Goal: Manage account settings

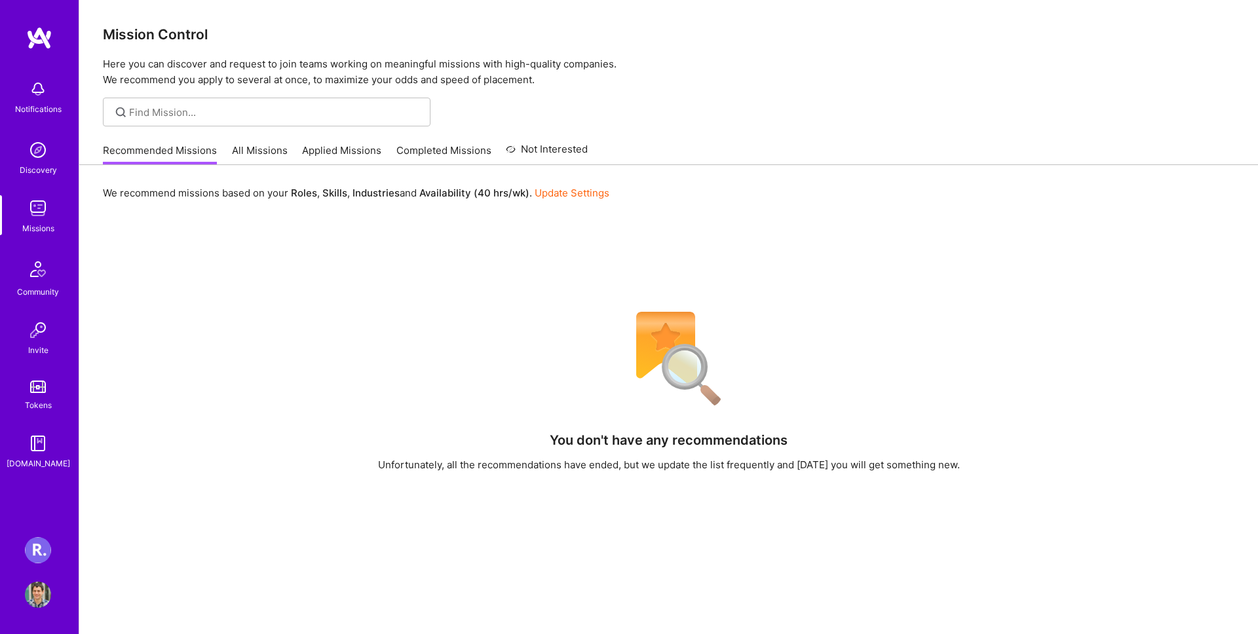
click at [47, 549] on img at bounding box center [38, 550] width 26 height 26
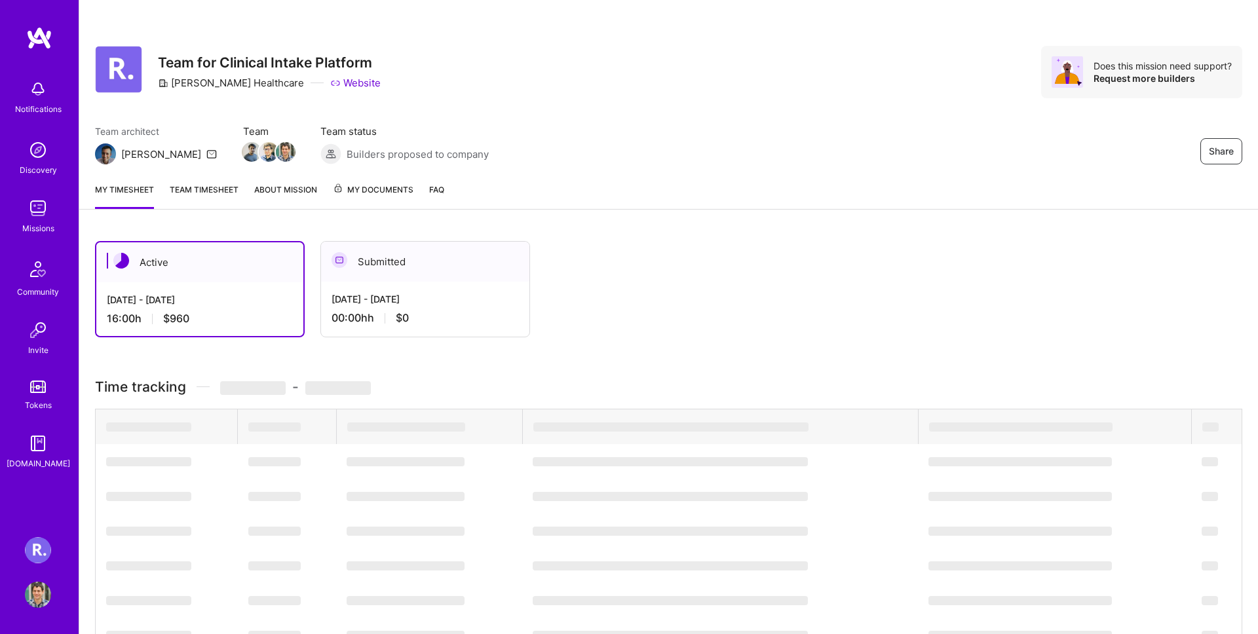
click at [251, 308] on div "[DATE] - [DATE] 16:00 h $960" at bounding box center [199, 309] width 207 height 54
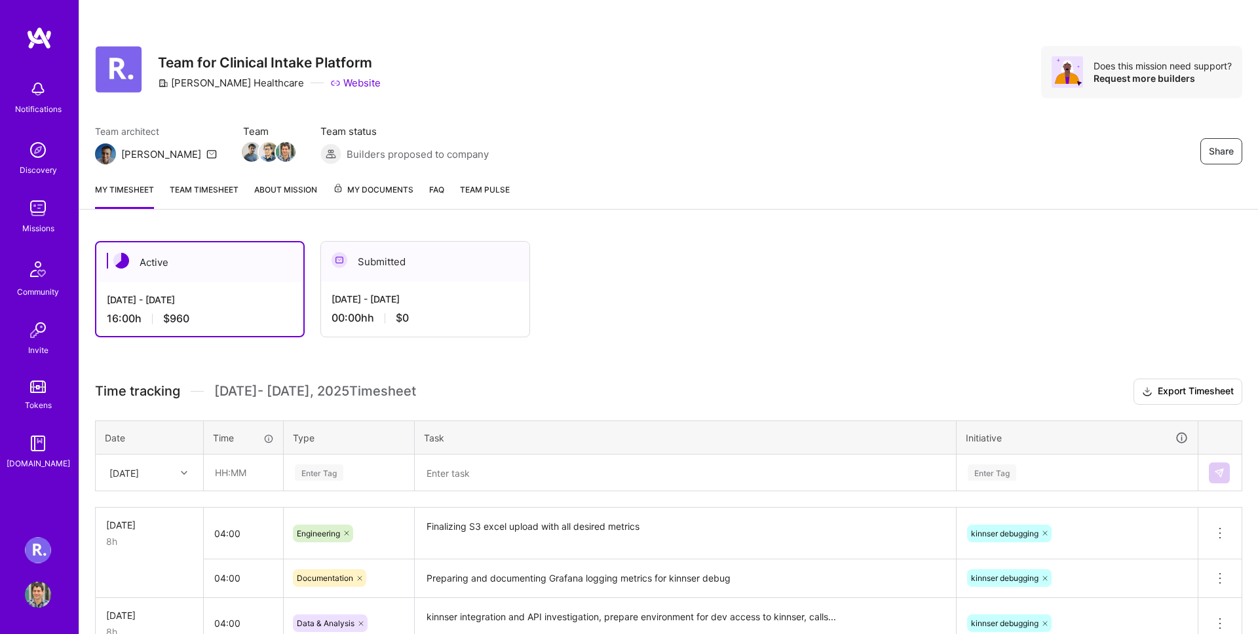
click at [39, 587] on img at bounding box center [38, 595] width 26 height 26
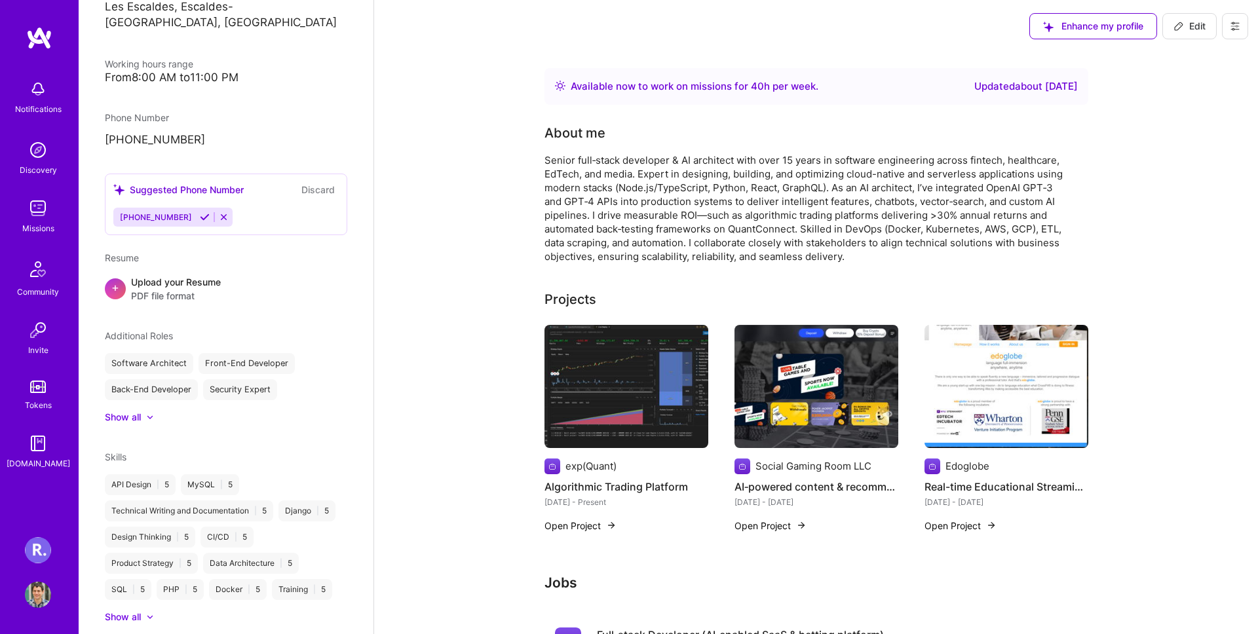
scroll to position [519, 0]
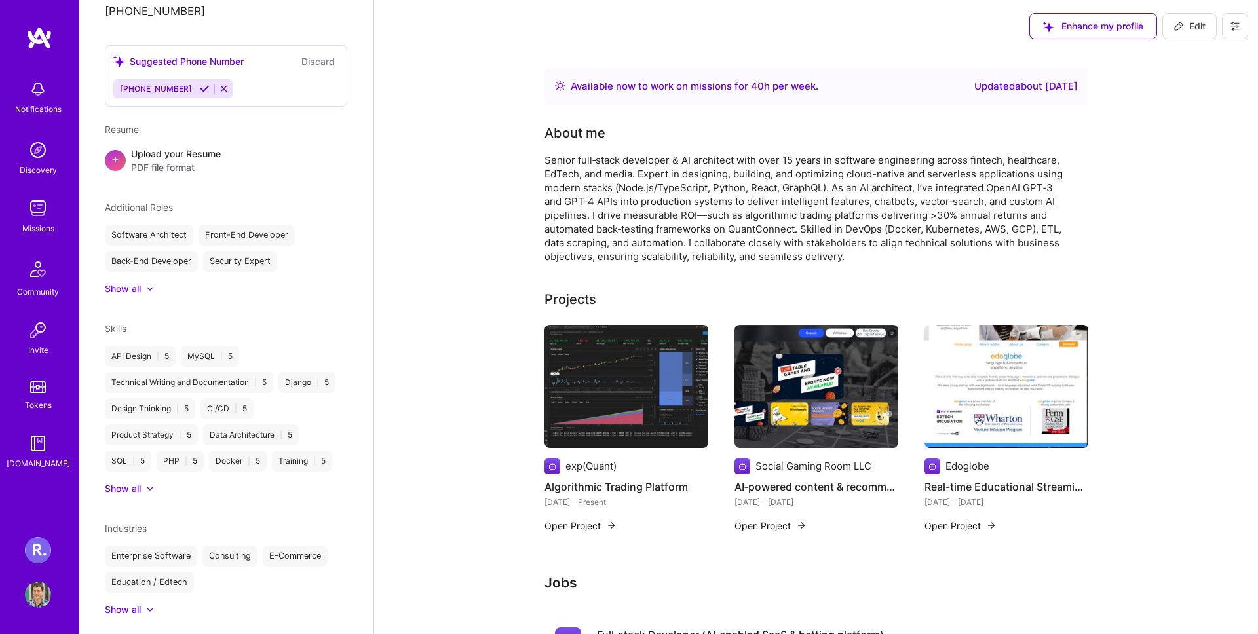
click at [26, 43] on img at bounding box center [39, 38] width 26 height 24
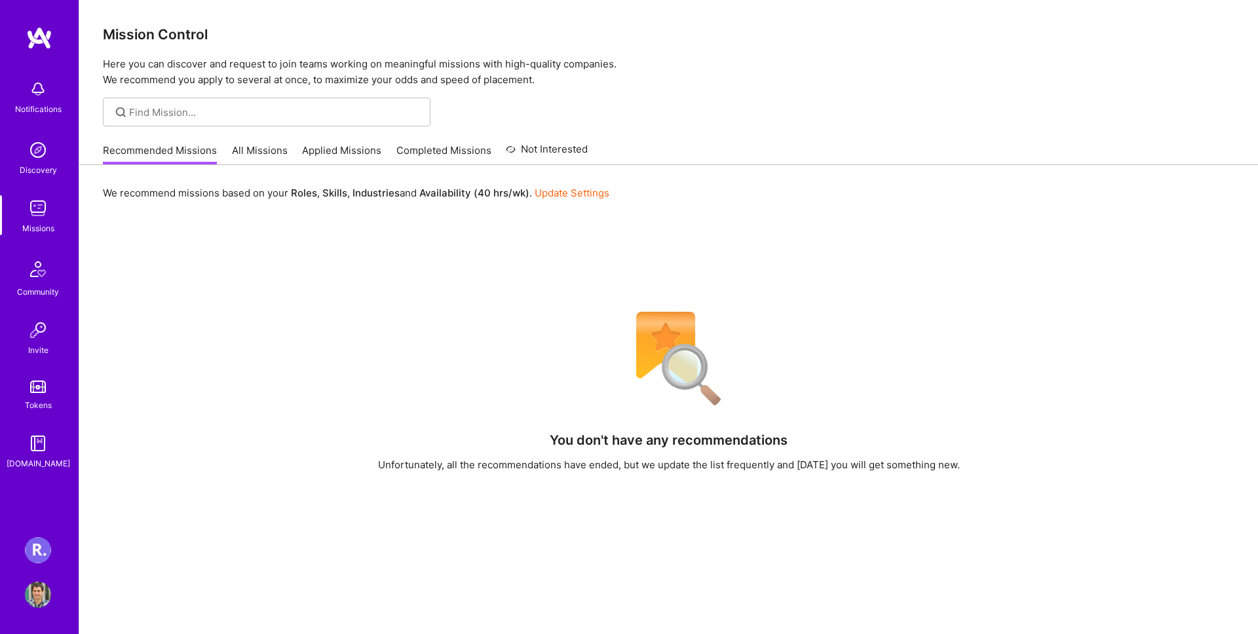
click at [37, 33] on img at bounding box center [39, 38] width 26 height 24
click at [39, 606] on img at bounding box center [38, 595] width 26 height 26
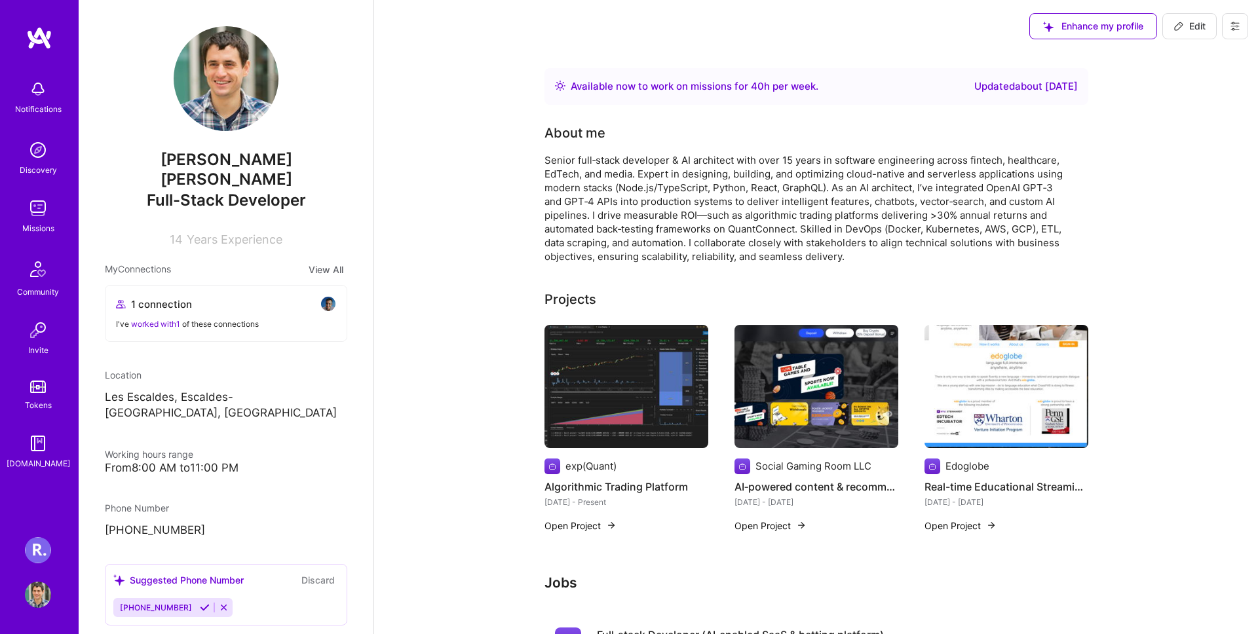
click at [1180, 25] on icon at bounding box center [1179, 26] width 10 height 10
select select "AD"
select select "Right Now"
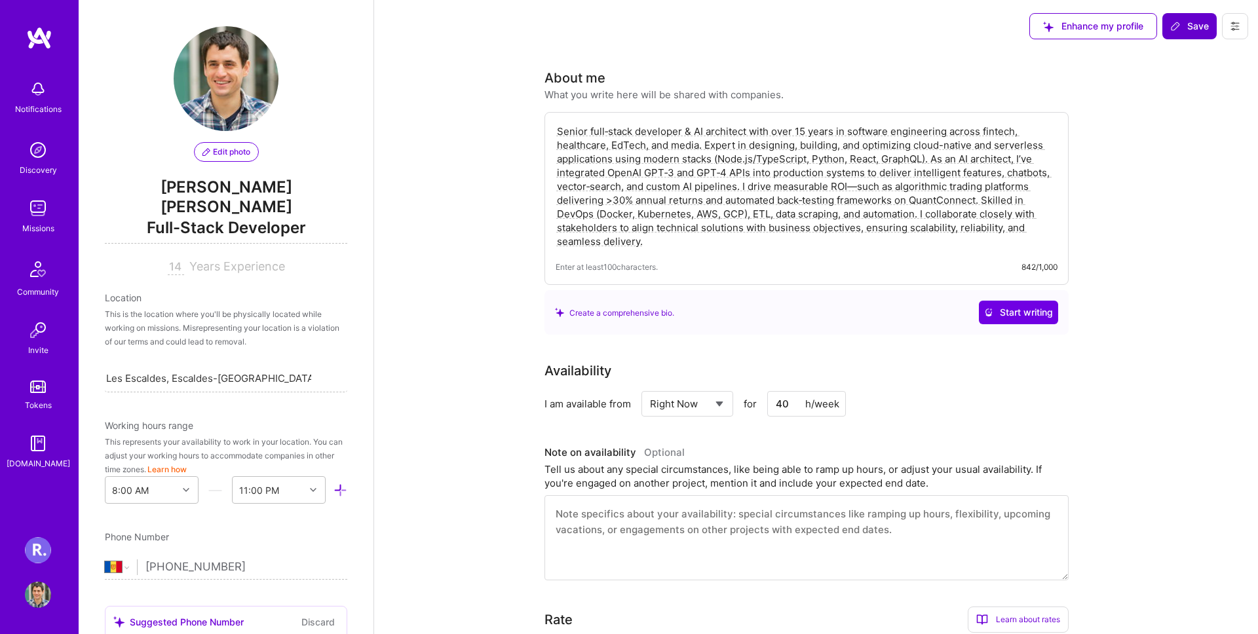
click at [43, 597] on img at bounding box center [38, 595] width 26 height 26
click at [45, 31] on img at bounding box center [39, 38] width 26 height 24
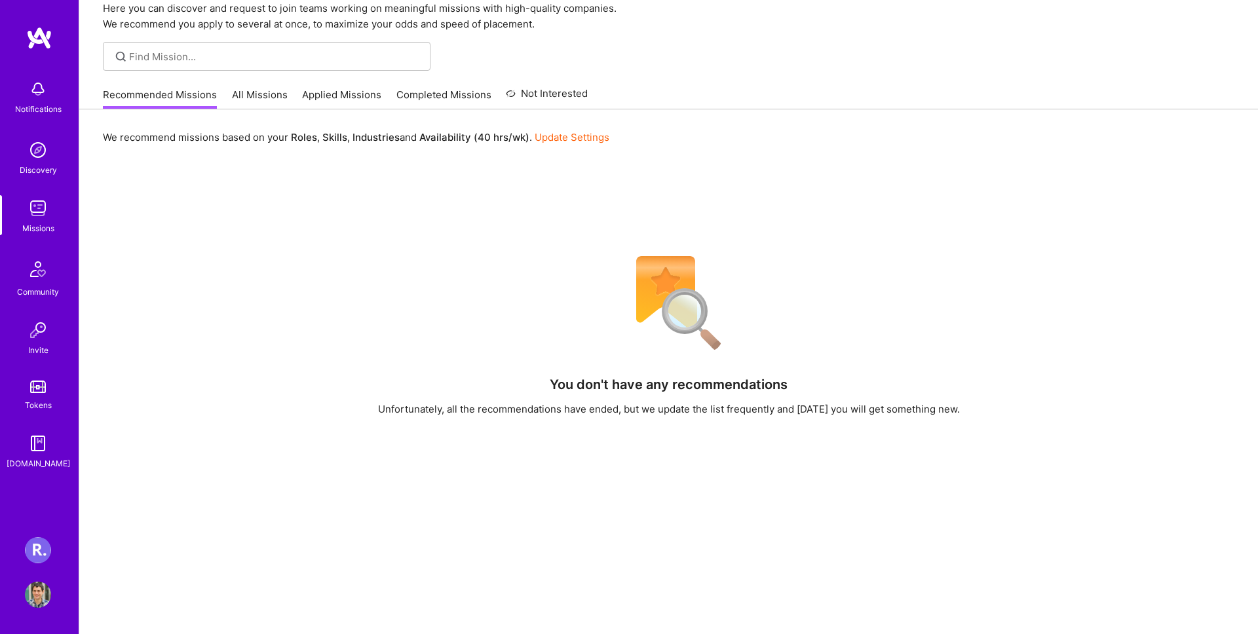
scroll to position [193, 0]
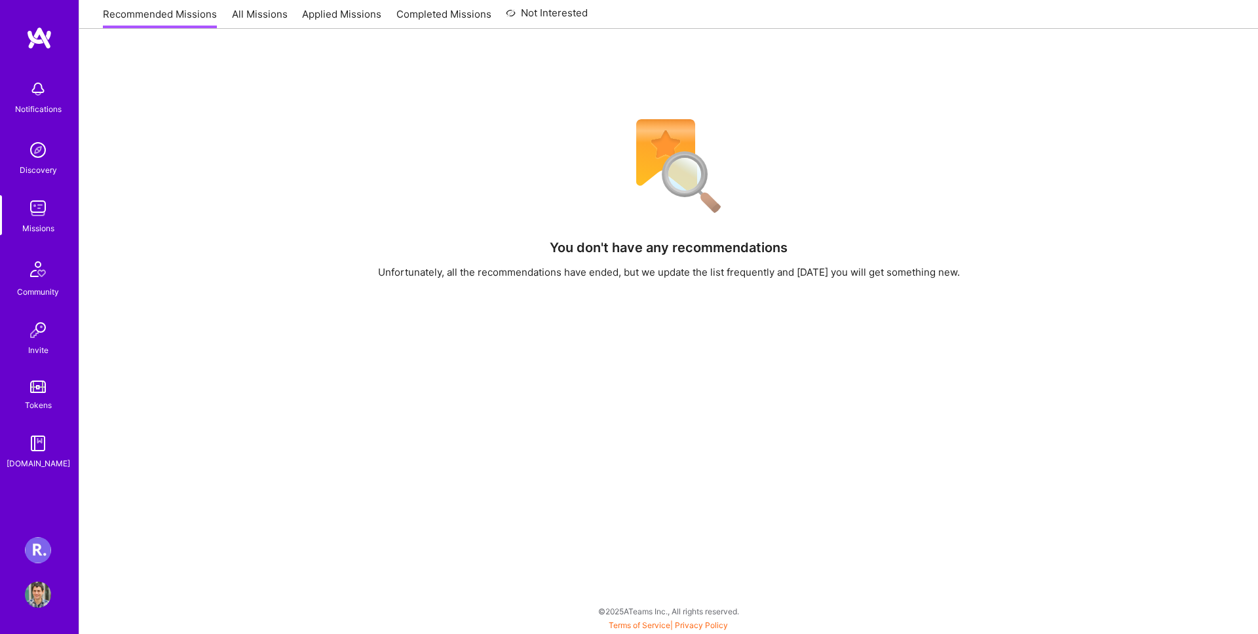
click at [45, 195] on img at bounding box center [38, 208] width 26 height 26
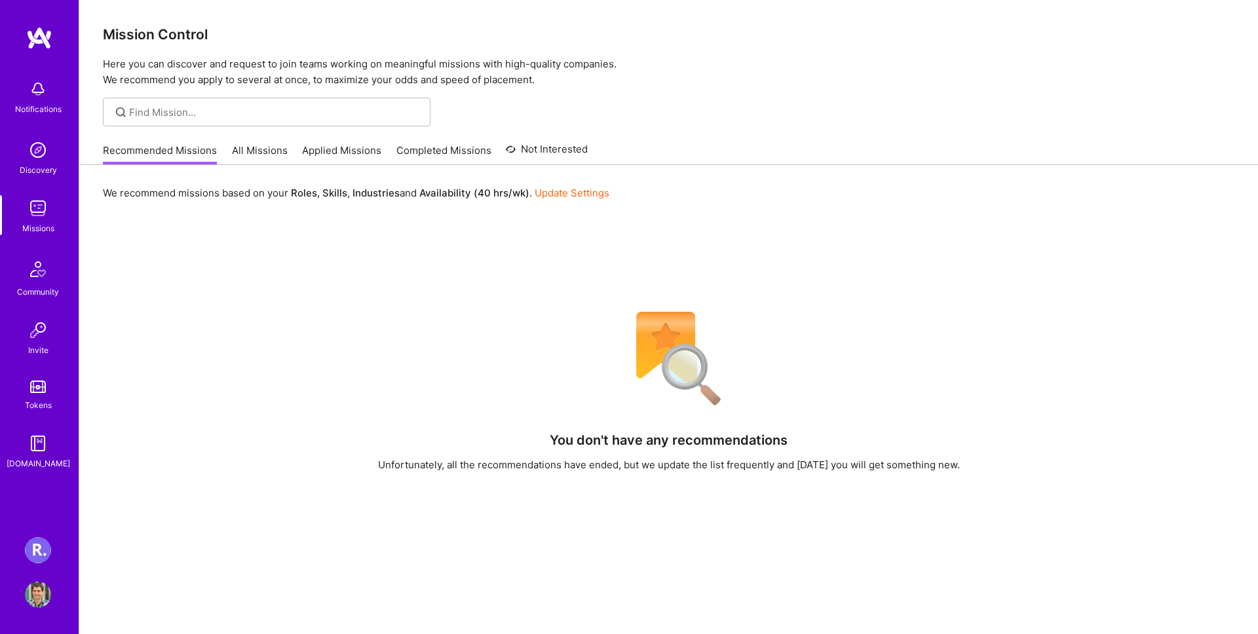
click at [22, 599] on div "Notifications Discovery Missions Community Invite Tokens [DOMAIN_NAME] [PERSON_…" at bounding box center [39, 317] width 79 height 634
click at [33, 591] on img at bounding box center [38, 595] width 26 height 26
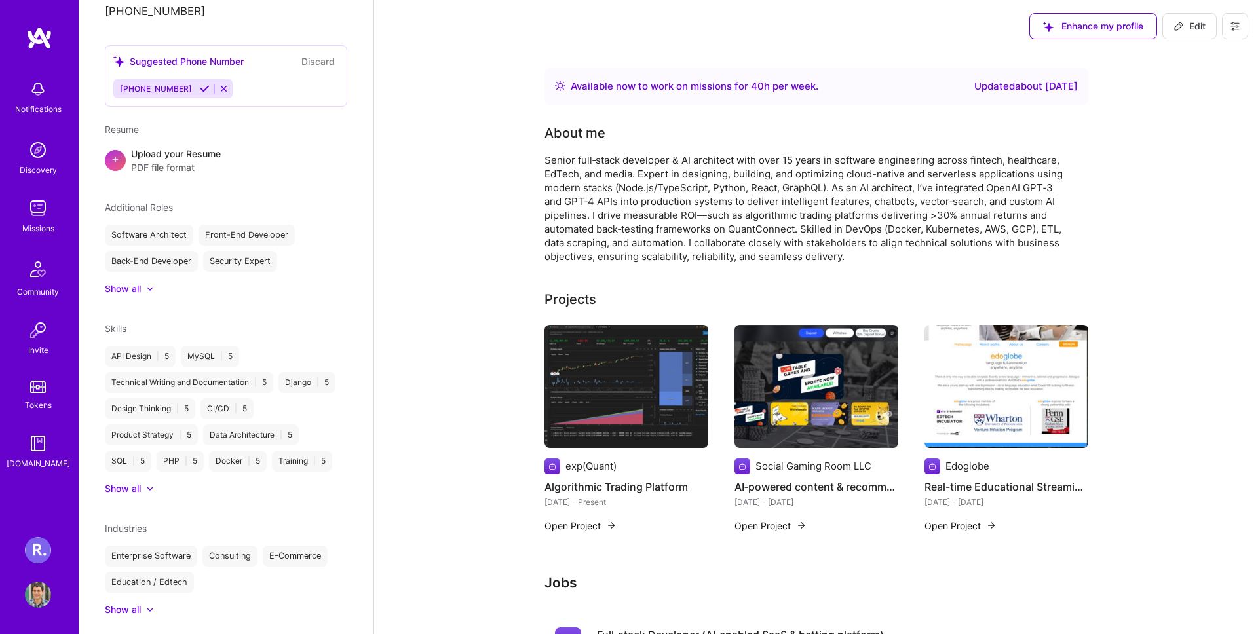
click at [1227, 23] on button at bounding box center [1235, 26] width 26 height 26
click at [1187, 85] on button "Payment method" at bounding box center [1199, 89] width 98 height 33
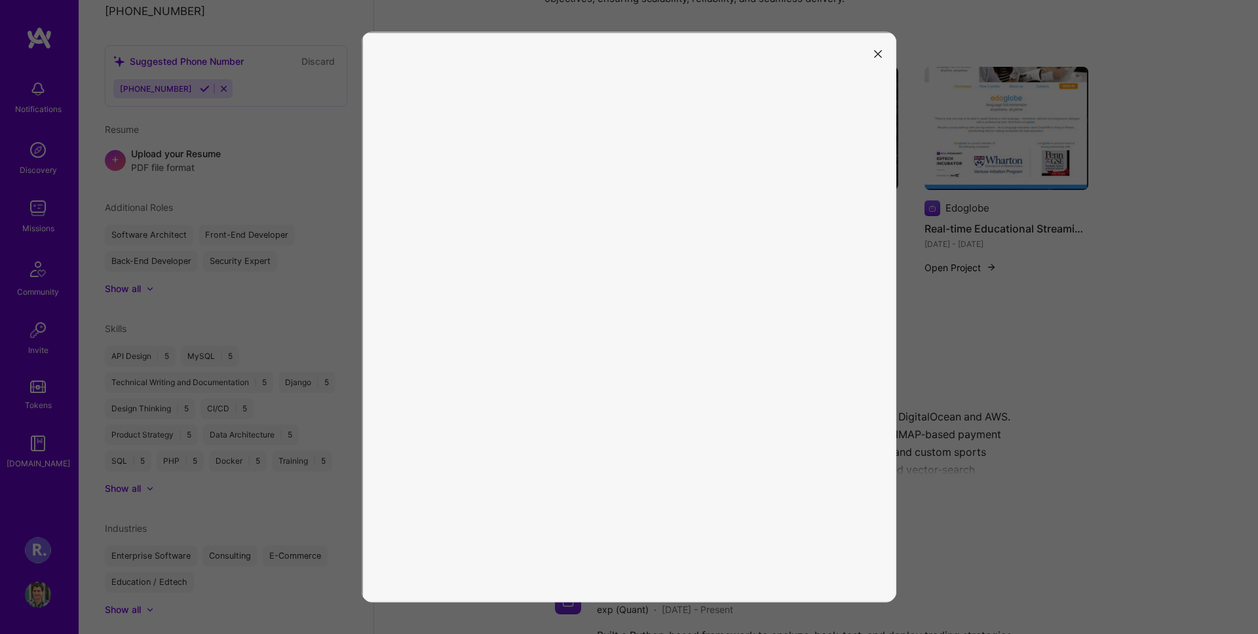
scroll to position [281, 0]
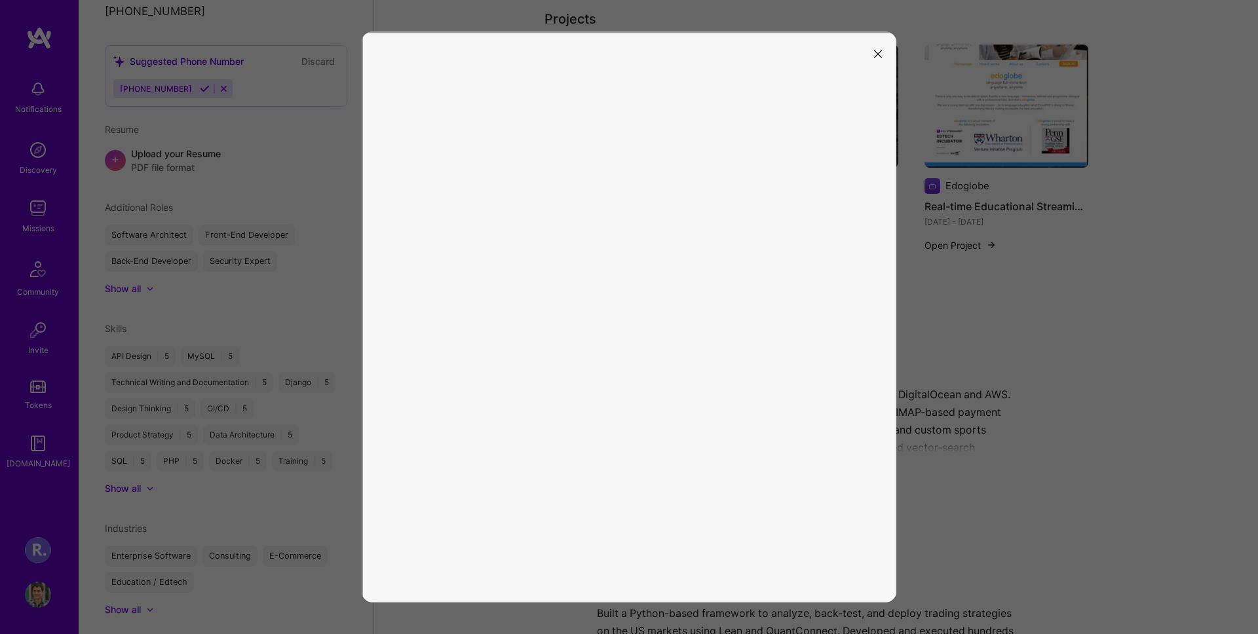
click at [880, 53] on icon "modal" at bounding box center [878, 54] width 8 height 8
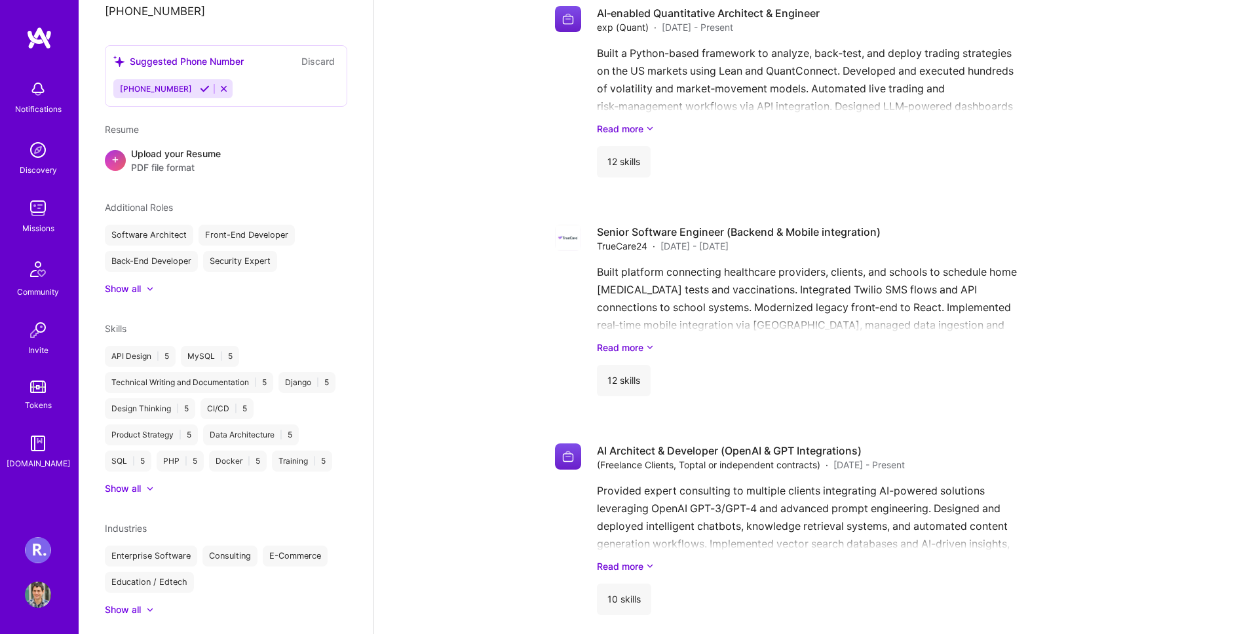
scroll to position [848, 0]
